Goal: Transaction & Acquisition: Purchase product/service

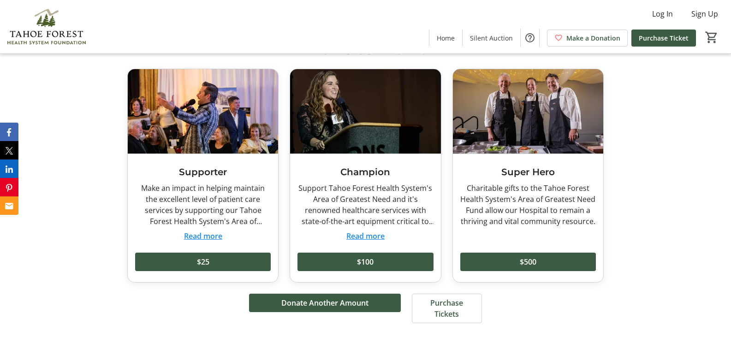
scroll to position [1865, 0]
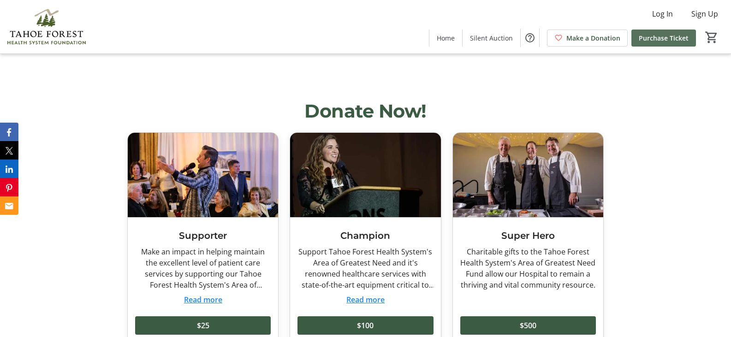
click at [670, 37] on span "Purchase Ticket" at bounding box center [664, 38] width 50 height 10
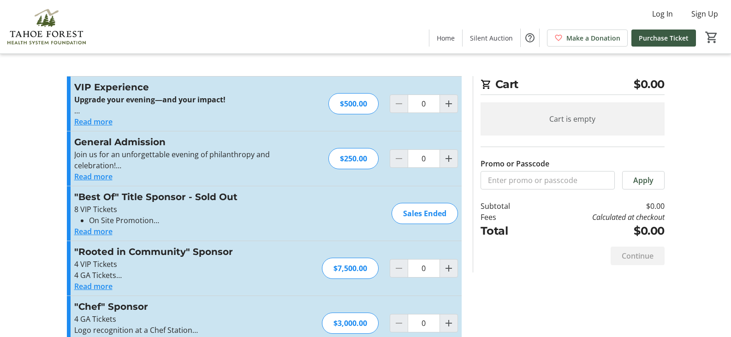
click at [93, 120] on button "Read more" at bounding box center [93, 121] width 38 height 11
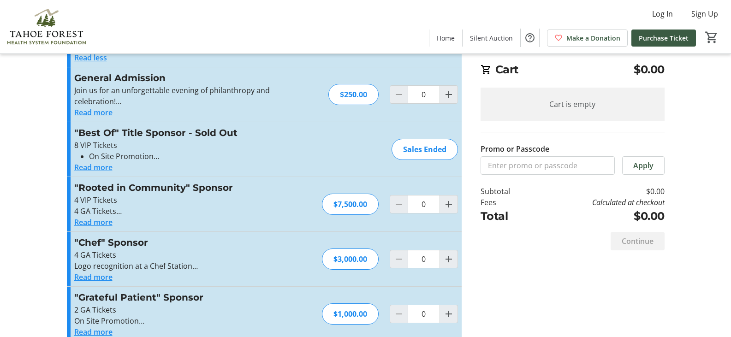
scroll to position [290, 0]
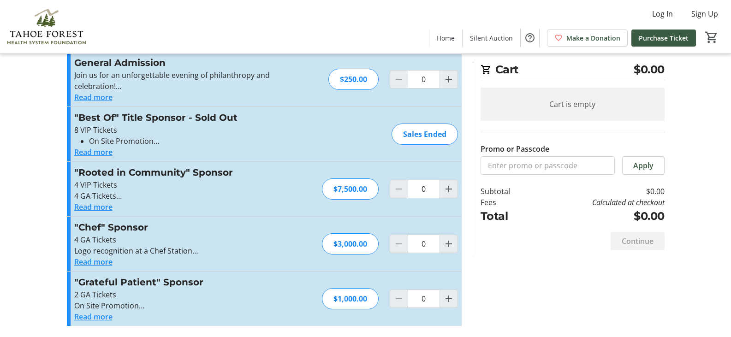
click at [96, 96] on button "Read more" at bounding box center [93, 97] width 38 height 11
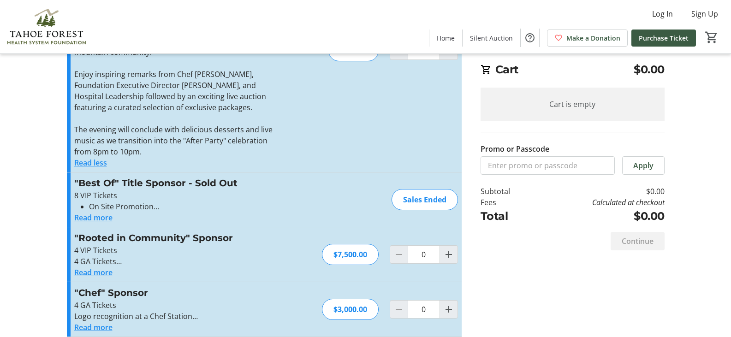
scroll to position [428, 0]
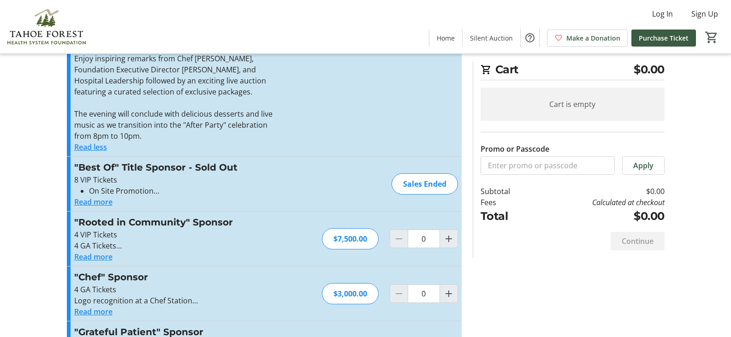
click at [83, 197] on button "Read more" at bounding box center [93, 202] width 38 height 11
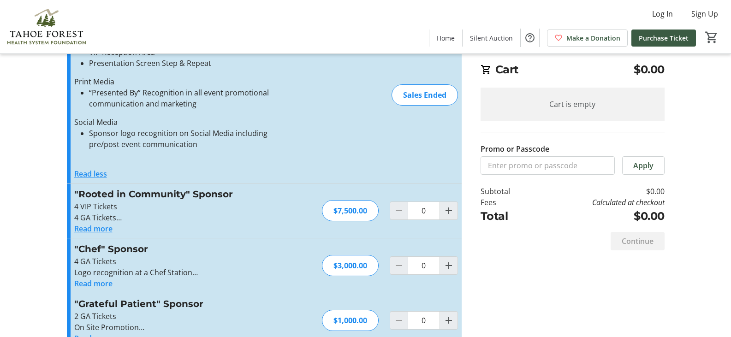
scroll to position [589, 0]
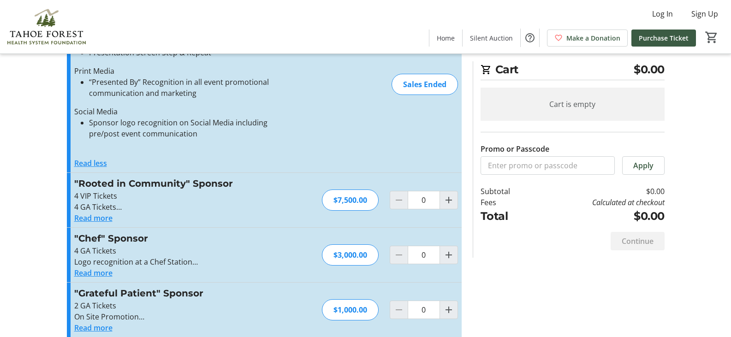
click at [104, 322] on button "Read more" at bounding box center [93, 327] width 38 height 11
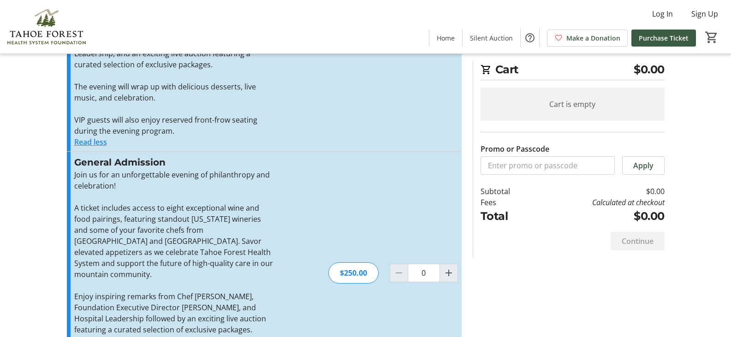
scroll to position [0, 0]
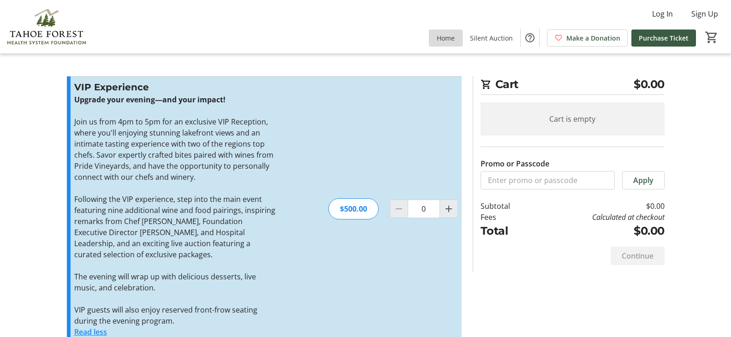
click at [448, 40] on span "Home" at bounding box center [446, 38] width 18 height 10
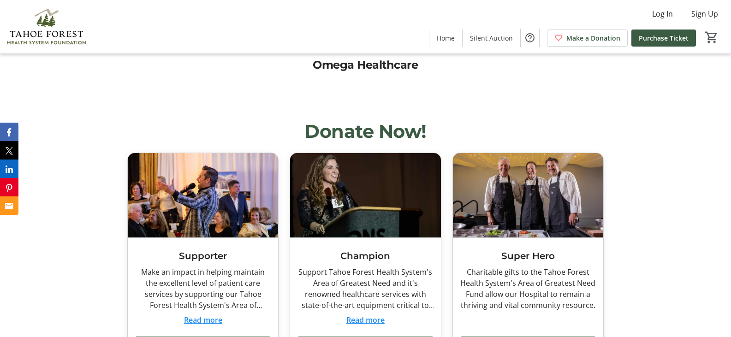
scroll to position [1891, 0]
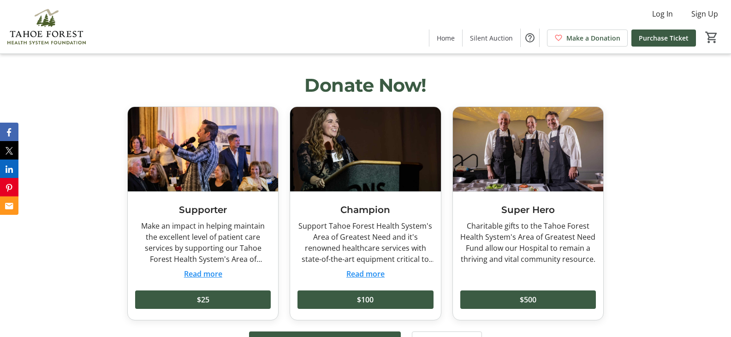
click at [213, 268] on button "Read more" at bounding box center [203, 273] width 38 height 11
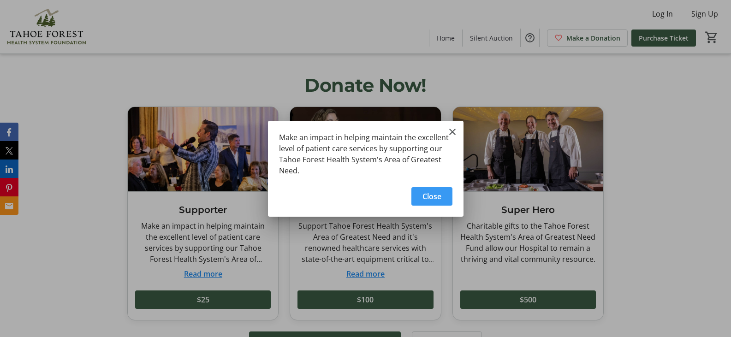
click at [434, 198] on span "Close" at bounding box center [432, 196] width 19 height 11
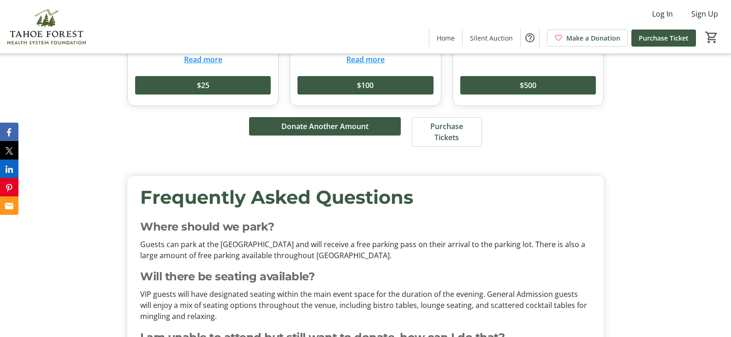
scroll to position [2122, 0]
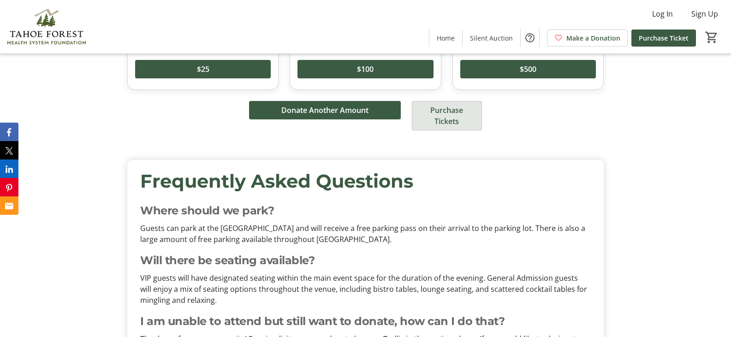
click at [448, 105] on span "Purchase Tickets" at bounding box center [447, 116] width 48 height 22
